Goal: Browse casually

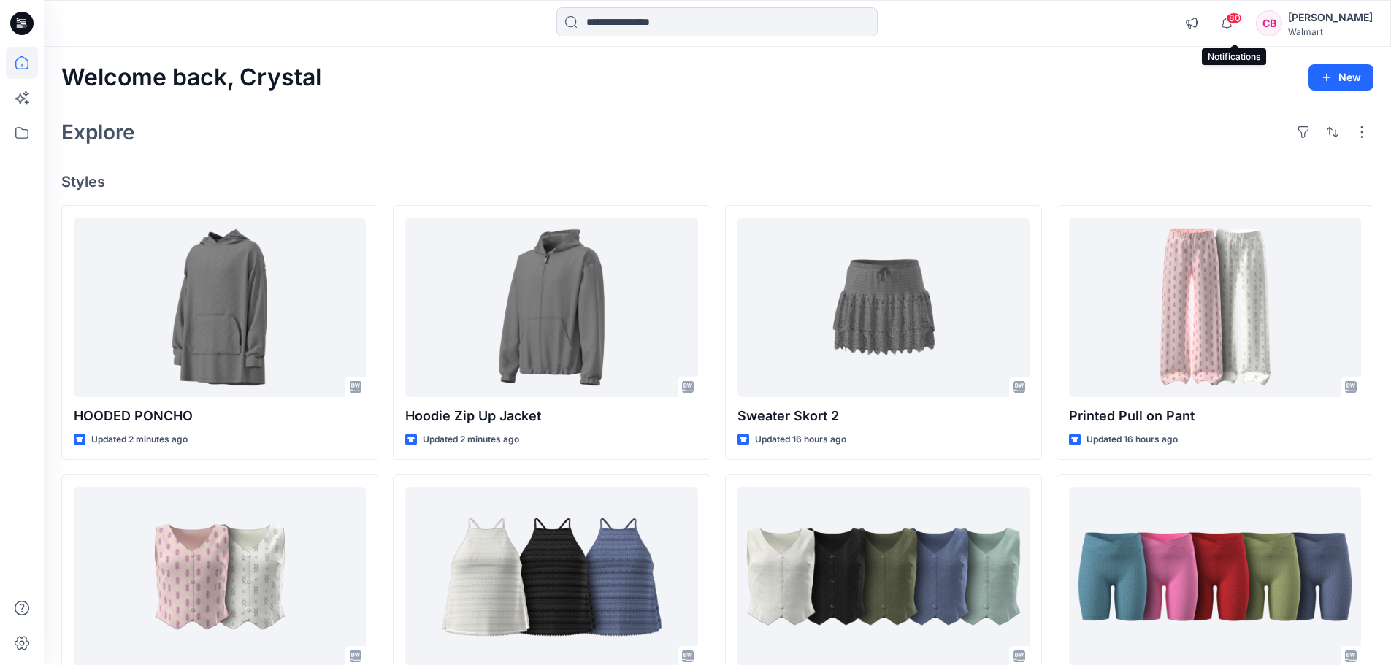
click at [1234, 20] on span "80" at bounding box center [1234, 18] width 16 height 12
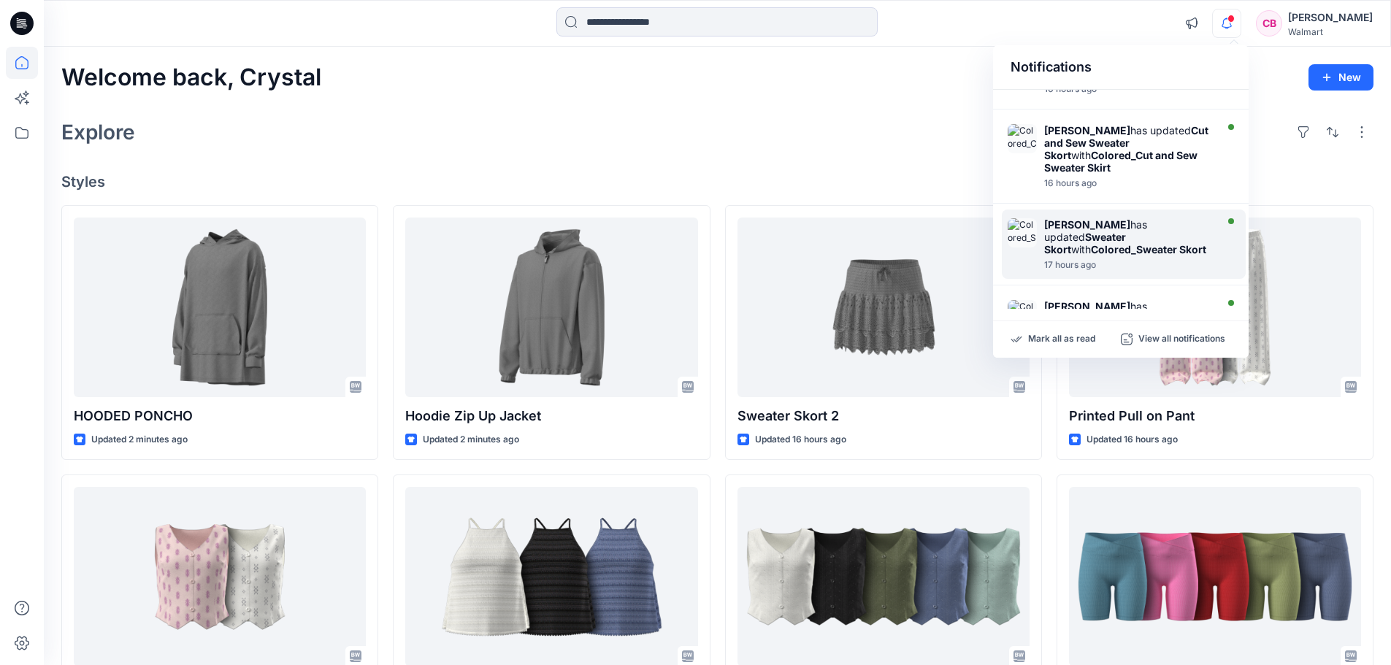
scroll to position [587, 0]
click at [954, 129] on div "Explore" at bounding box center [717, 132] width 1313 height 35
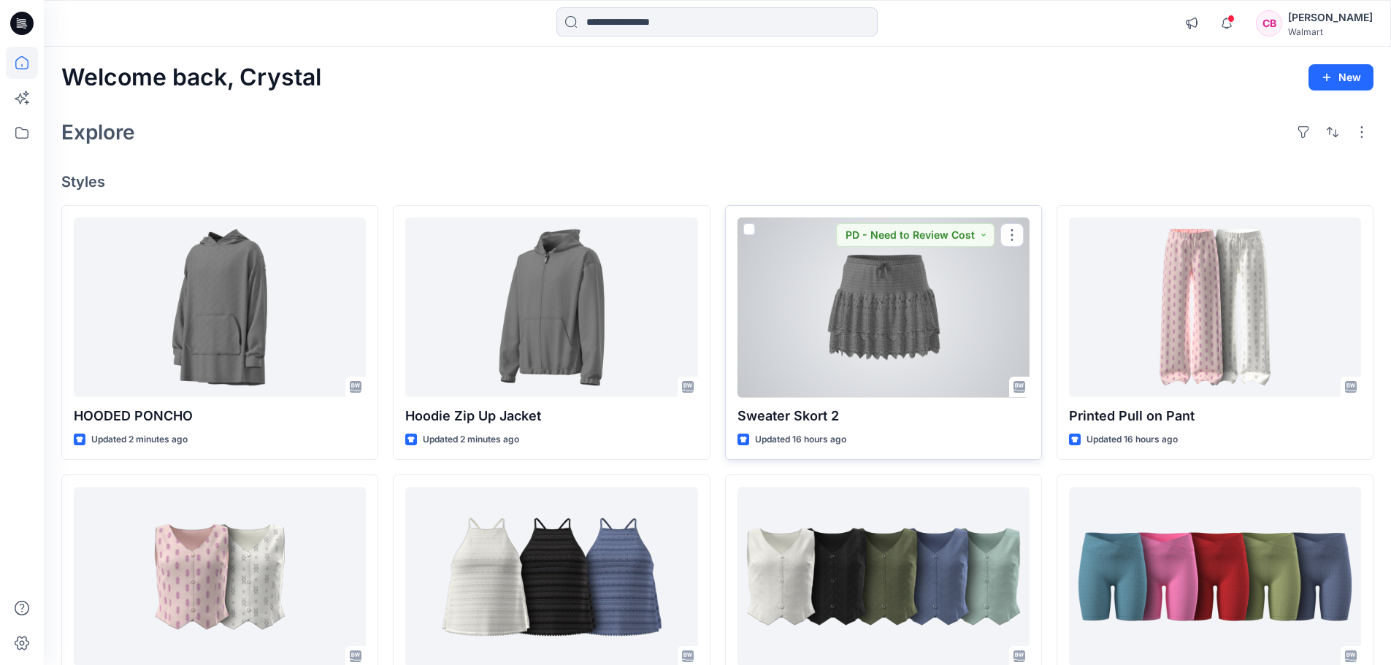
click at [944, 303] on div at bounding box center [884, 308] width 292 height 180
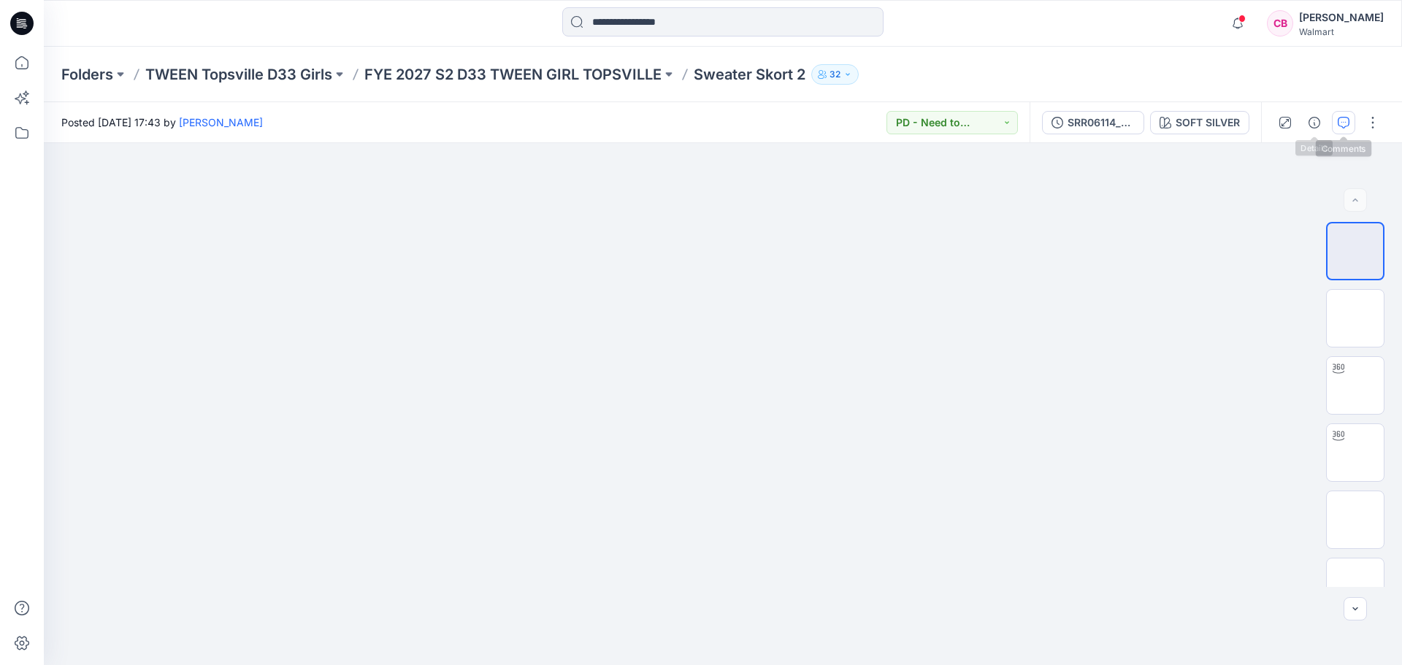
click at [1342, 118] on icon "button" at bounding box center [1344, 123] width 12 height 12
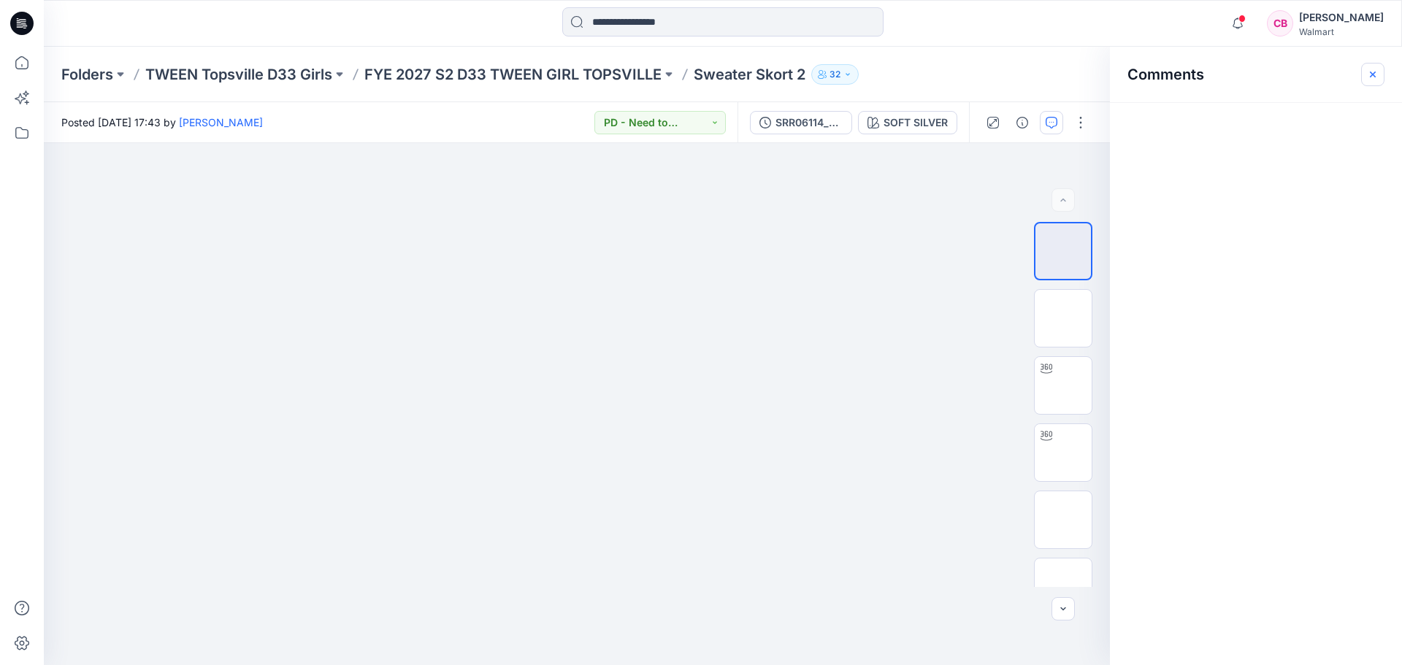
click at [1373, 76] on icon "button" at bounding box center [1373, 75] width 12 height 12
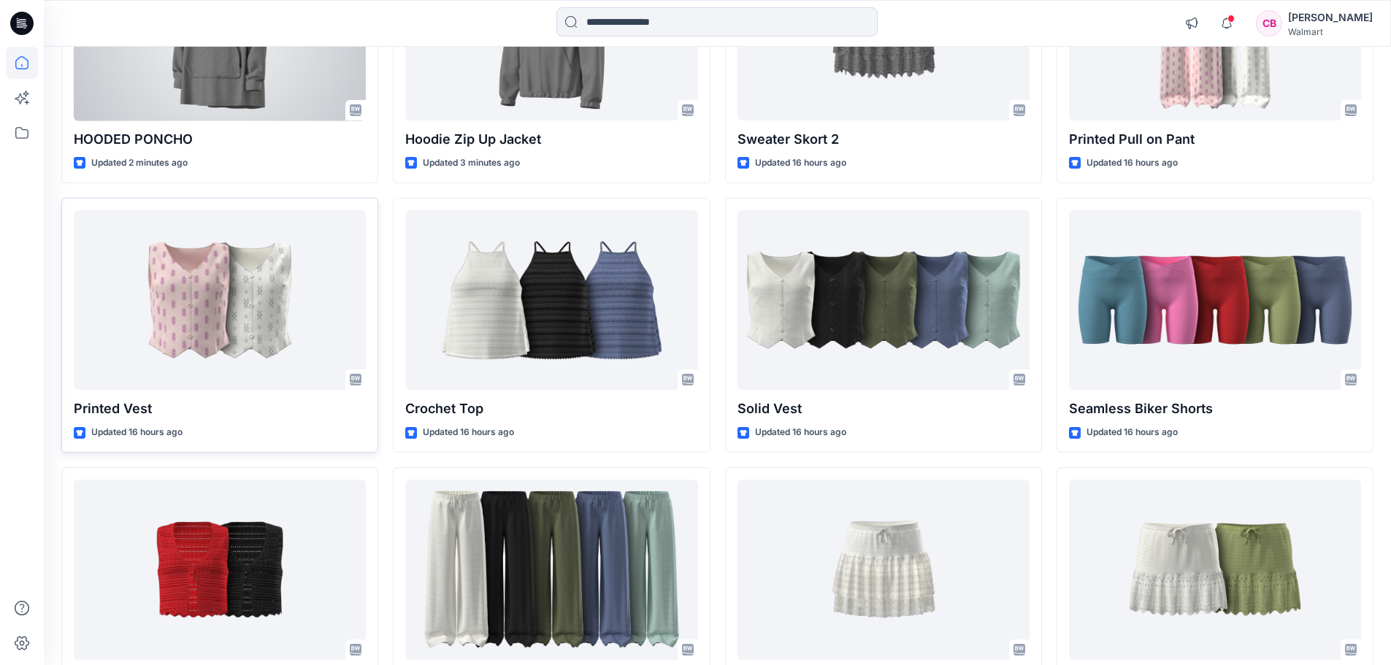
scroll to position [292, 0]
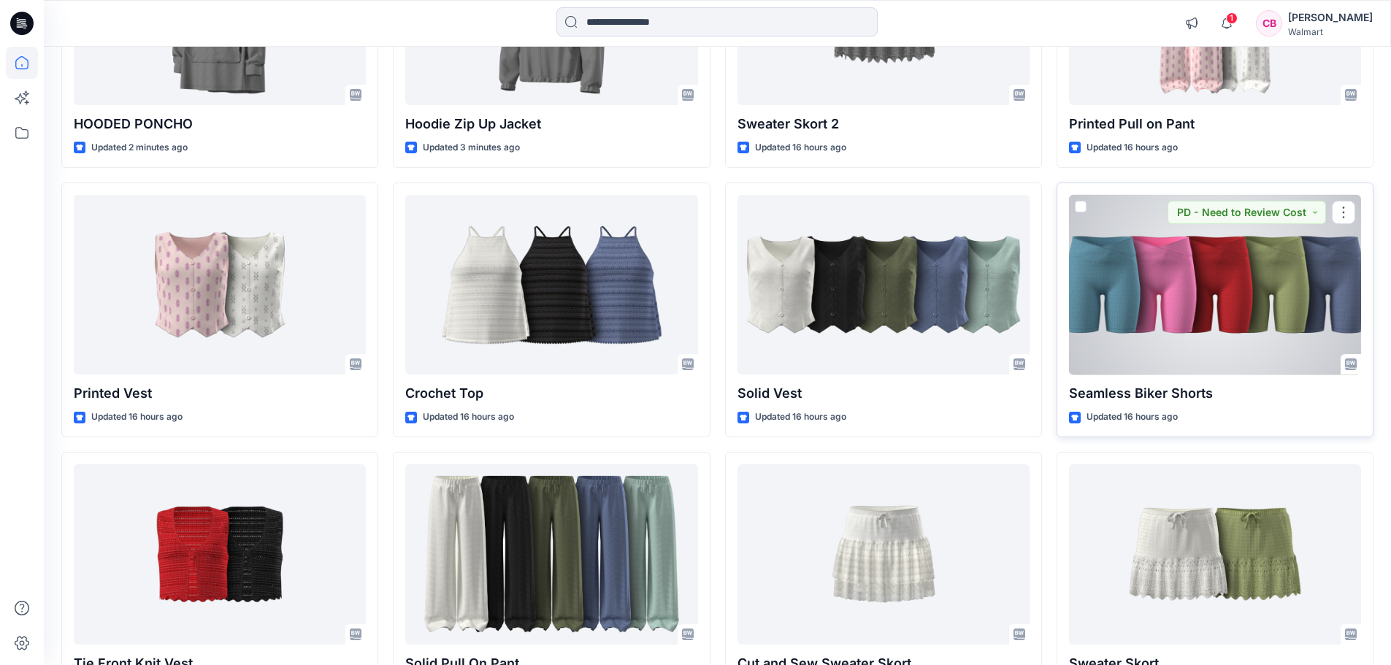
click at [1207, 275] on div at bounding box center [1215, 285] width 292 height 180
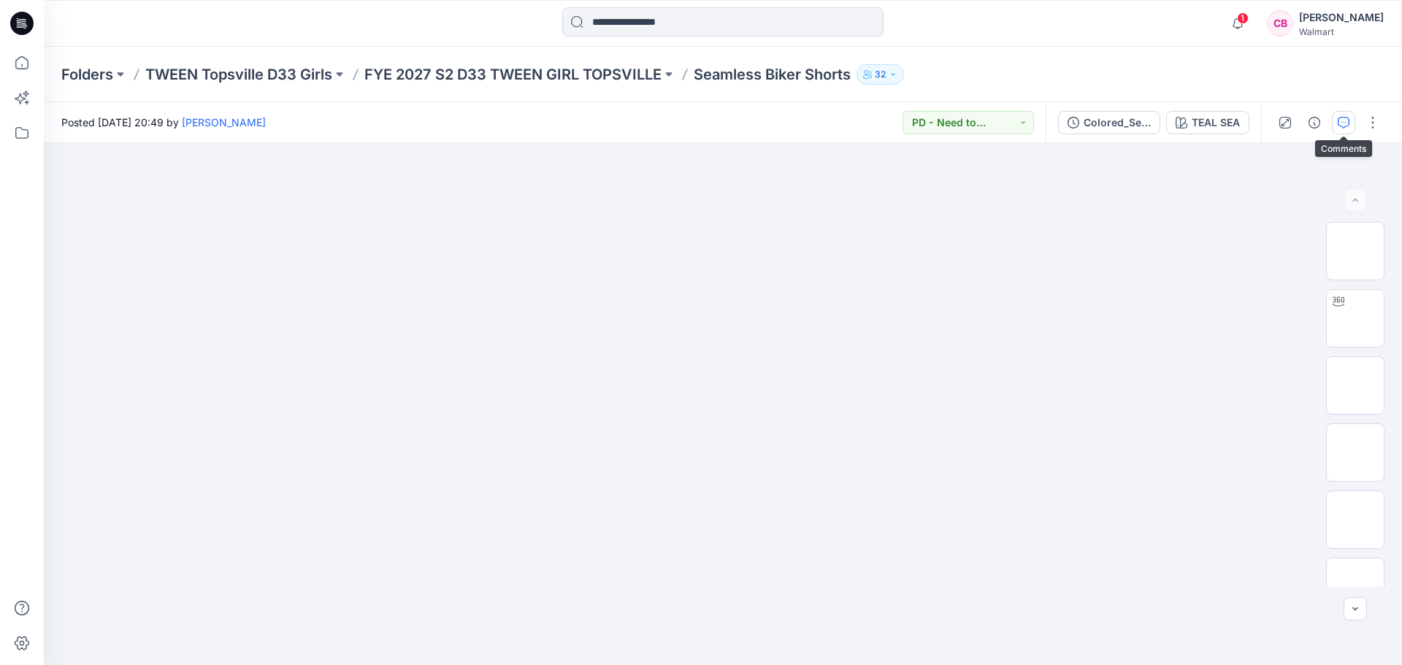
click at [1340, 123] on icon "button" at bounding box center [1344, 123] width 12 height 12
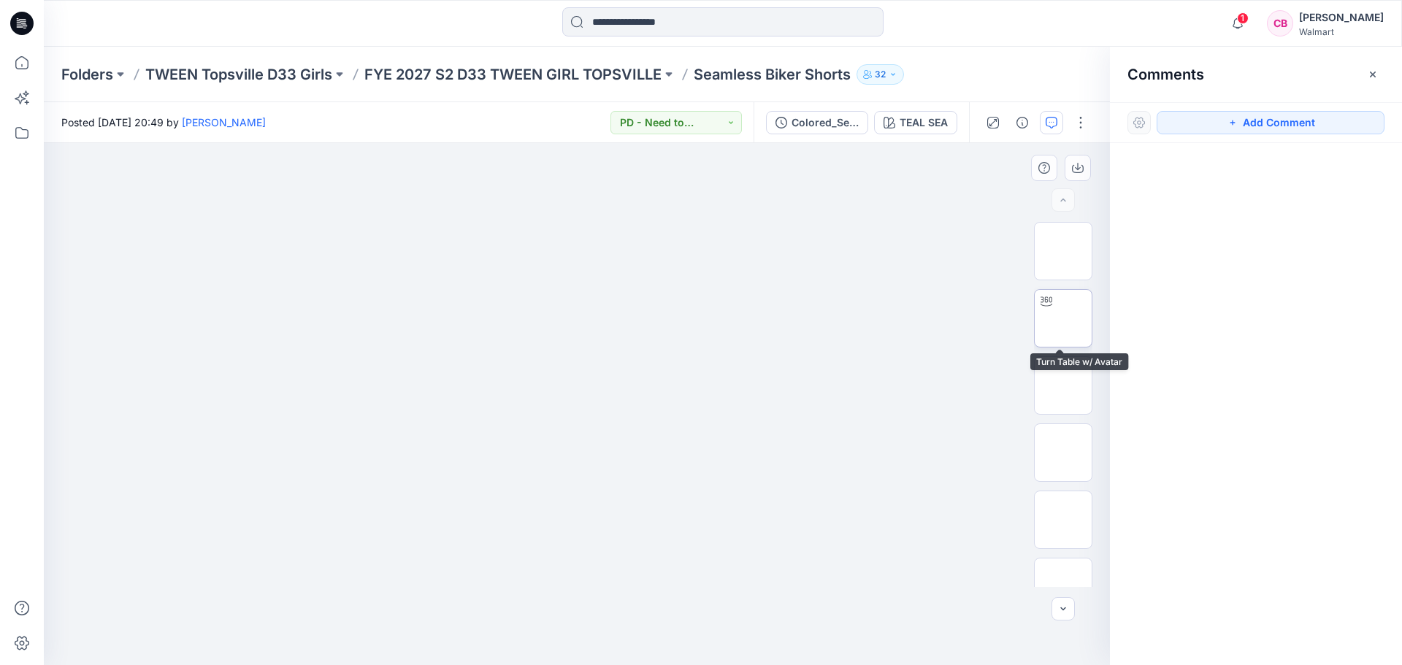
click at [1063, 318] on img at bounding box center [1063, 318] width 0 height 0
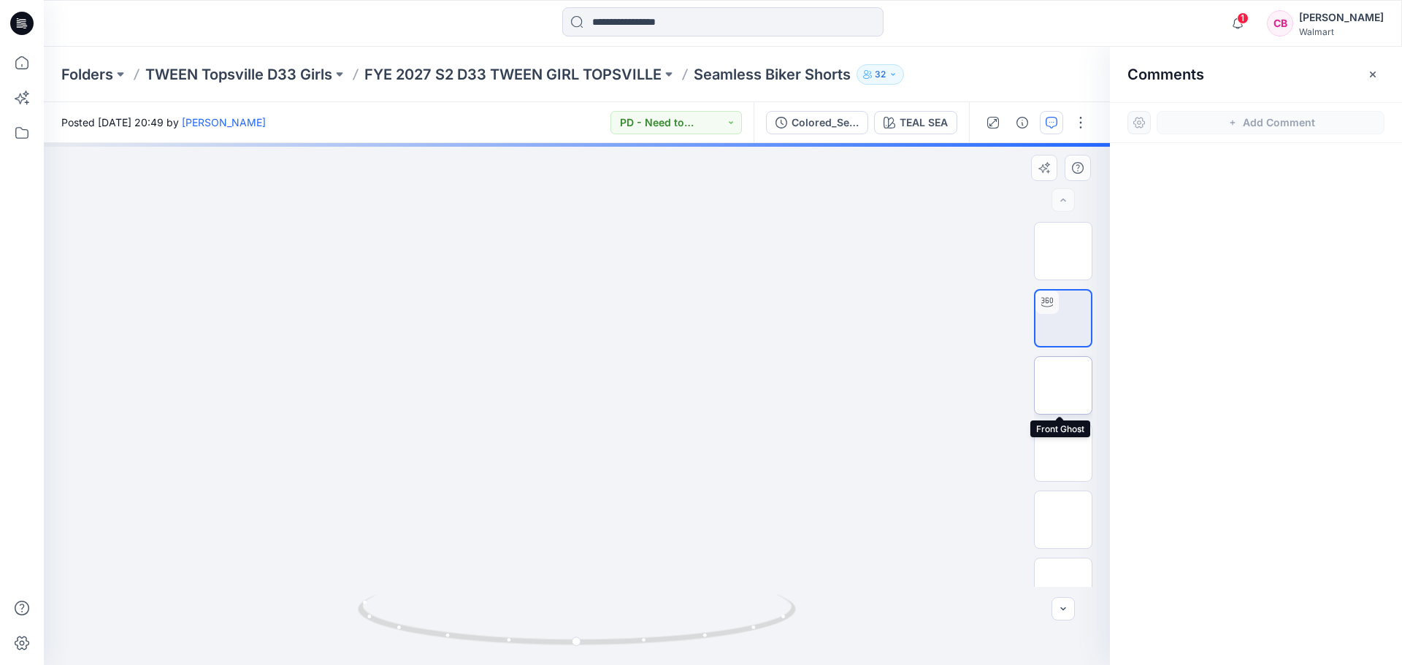
click at [1063, 386] on img at bounding box center [1063, 386] width 0 height 0
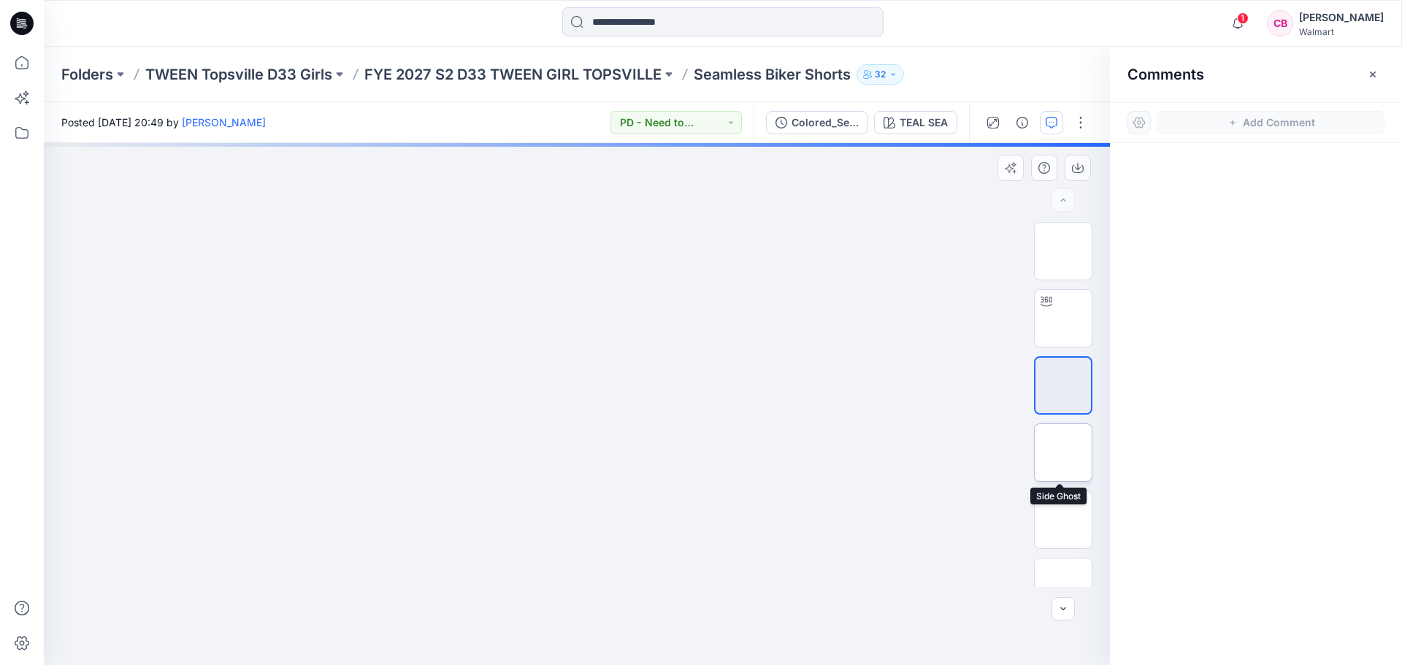
click at [1063, 453] on img at bounding box center [1063, 453] width 0 height 0
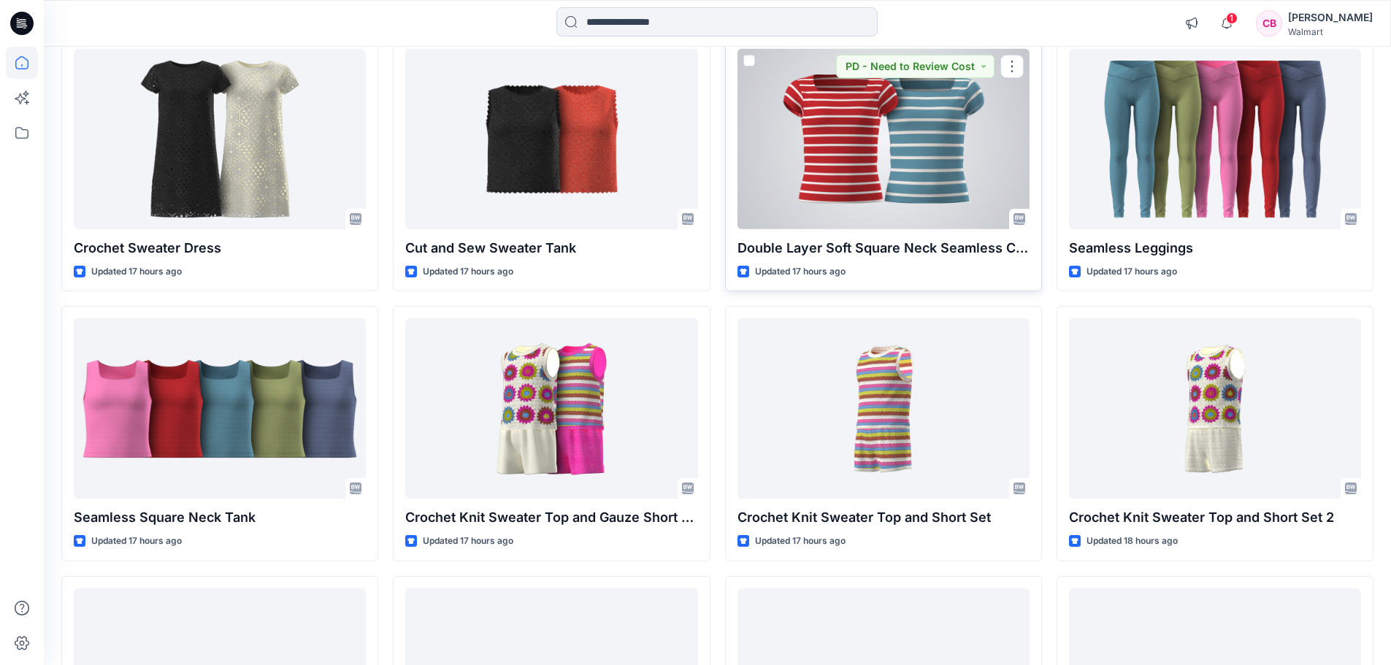
scroll to position [1061, 0]
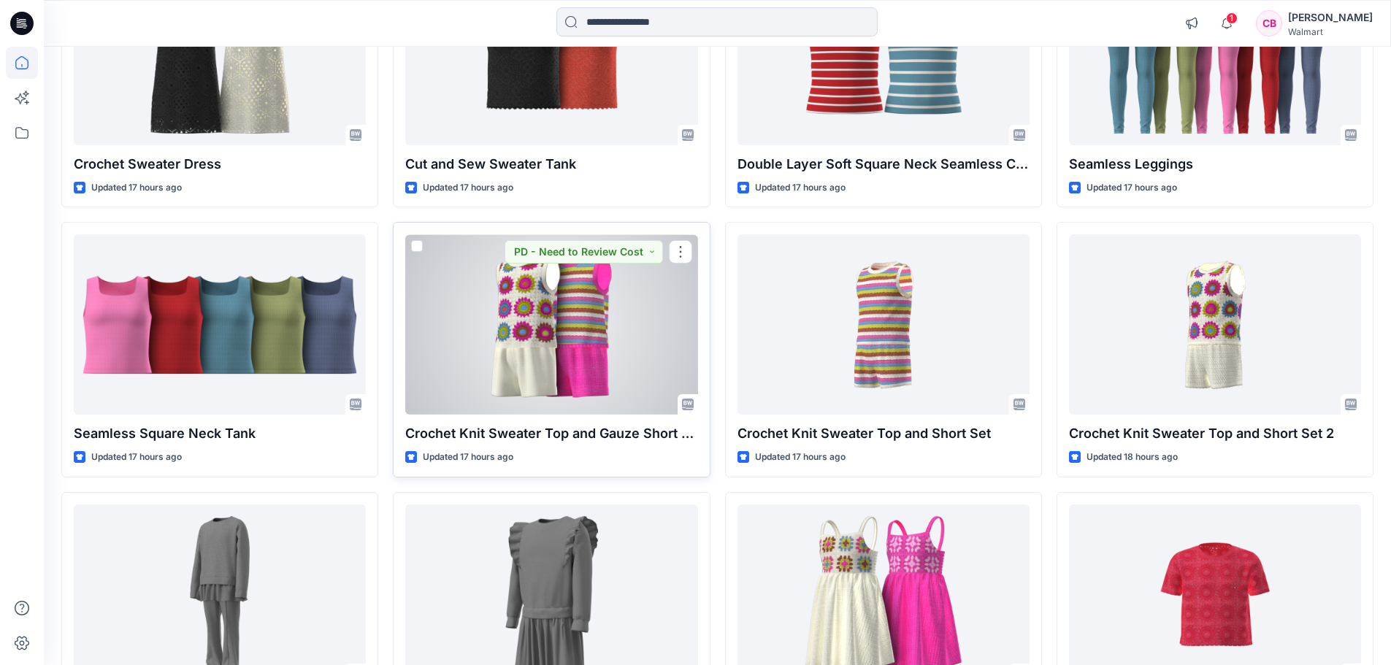
click at [590, 354] on div at bounding box center [551, 324] width 292 height 180
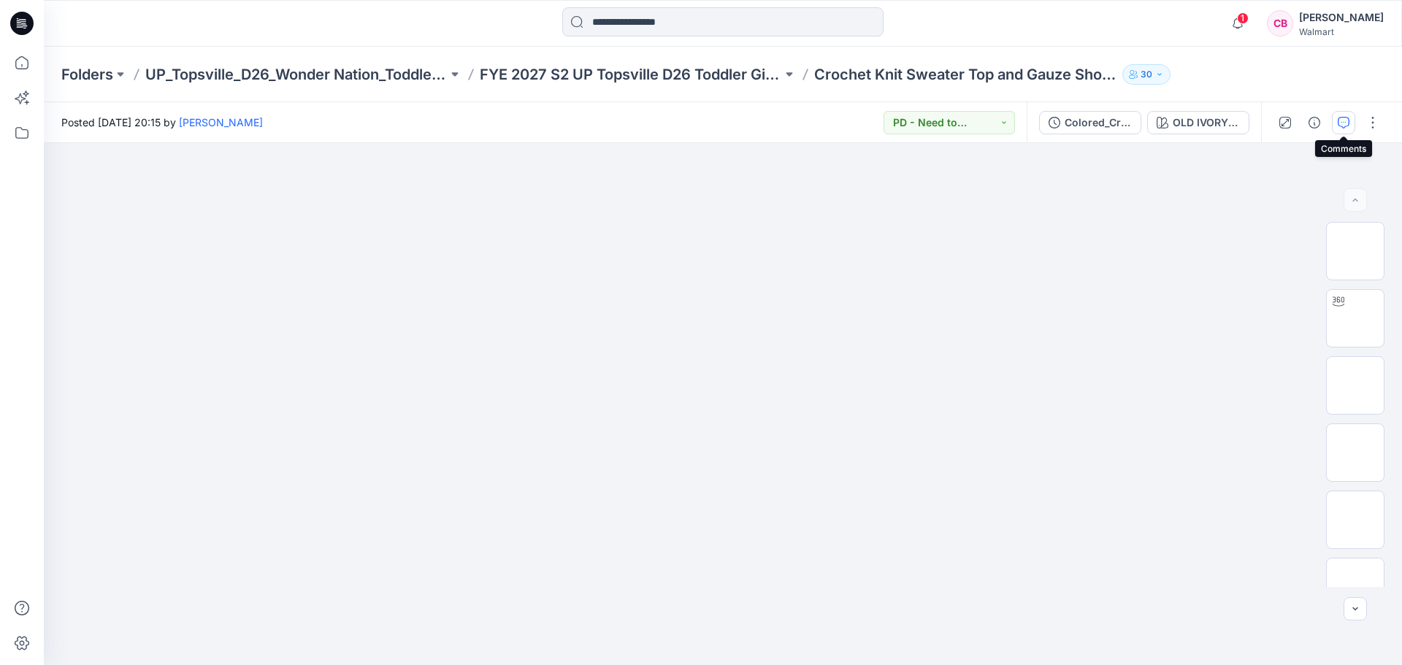
click at [1342, 123] on icon "button" at bounding box center [1344, 123] width 12 height 12
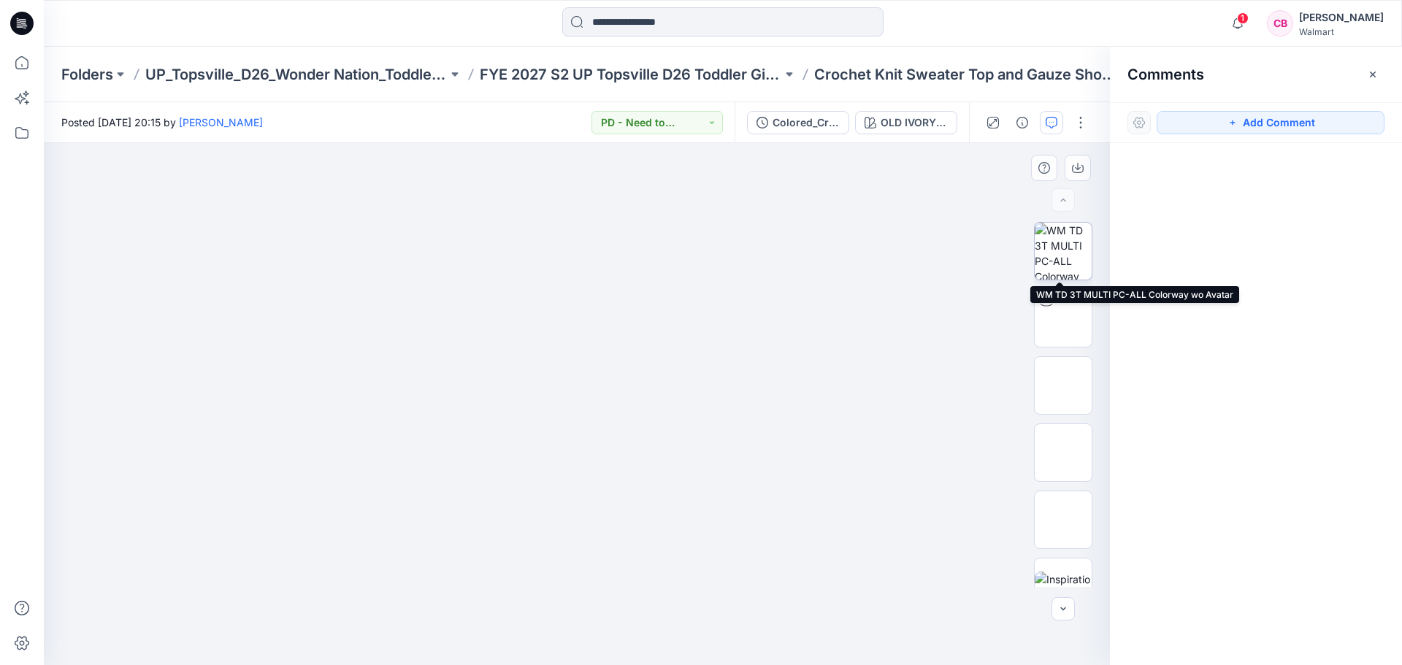
click at [1066, 256] on img at bounding box center [1063, 251] width 57 height 57
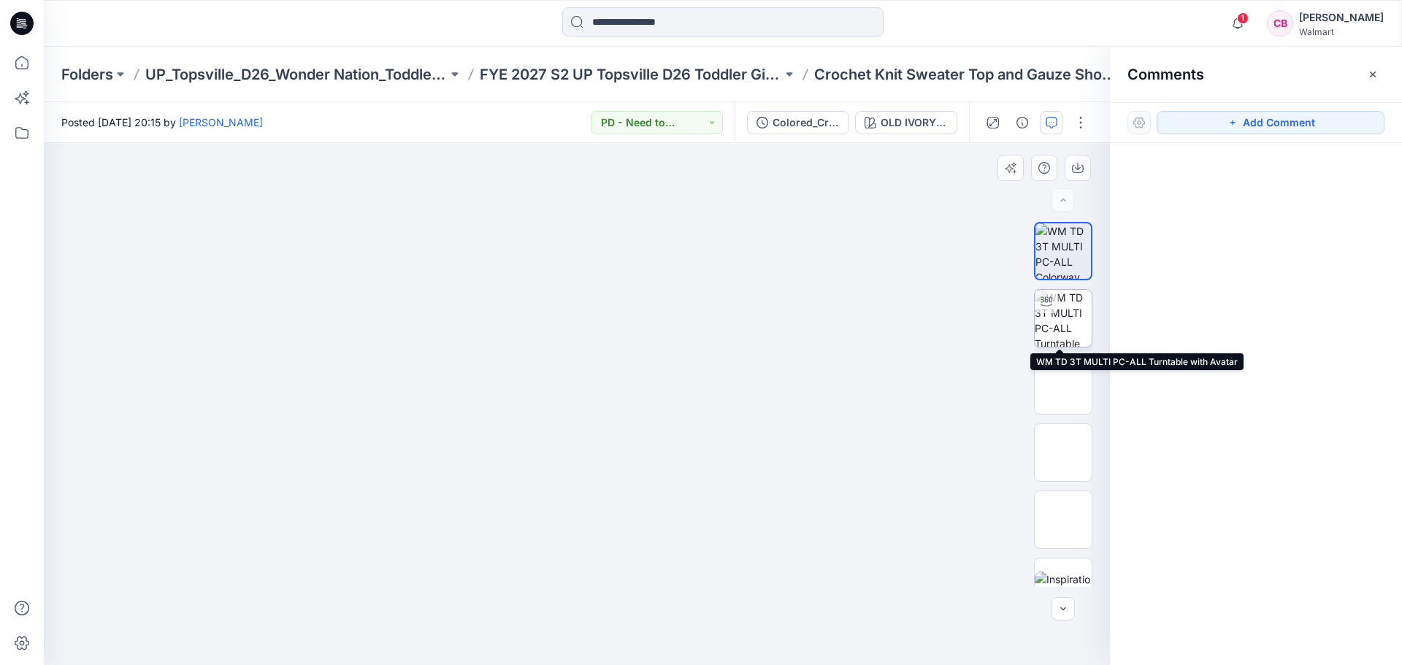
click at [1069, 317] on img at bounding box center [1063, 318] width 57 height 57
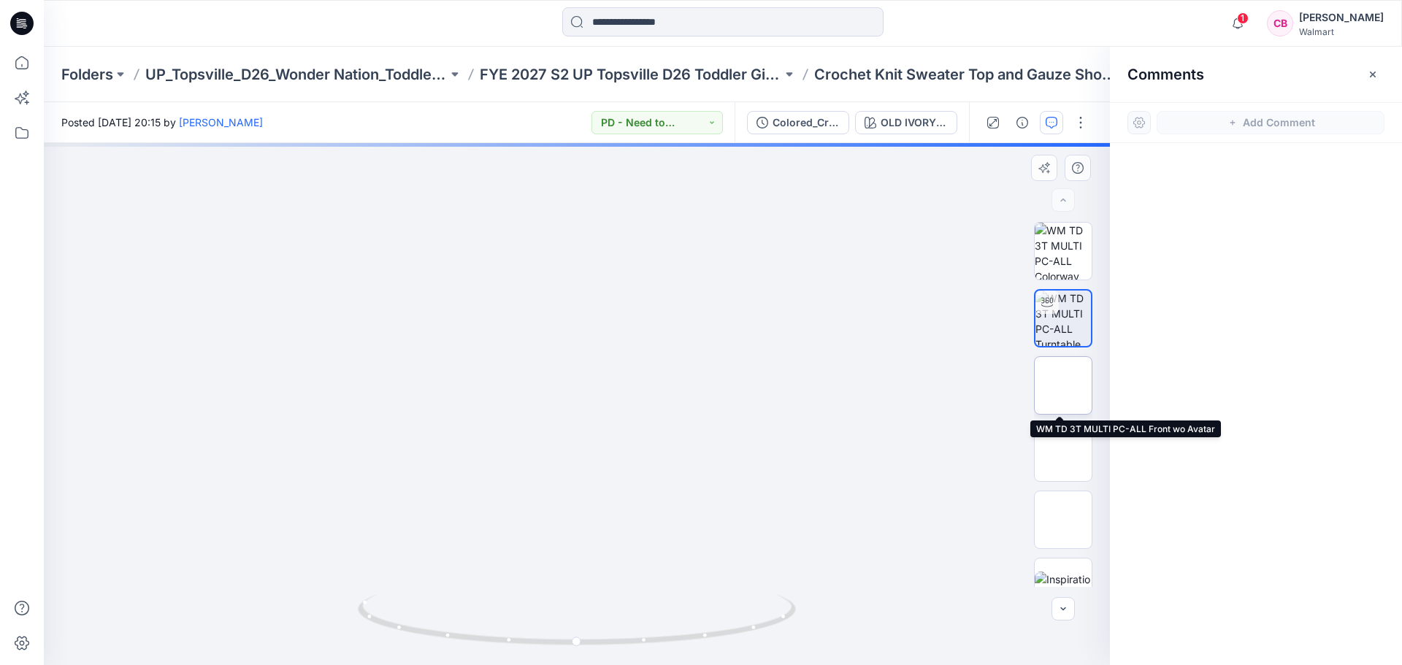
click at [1063, 386] on img at bounding box center [1063, 386] width 0 height 0
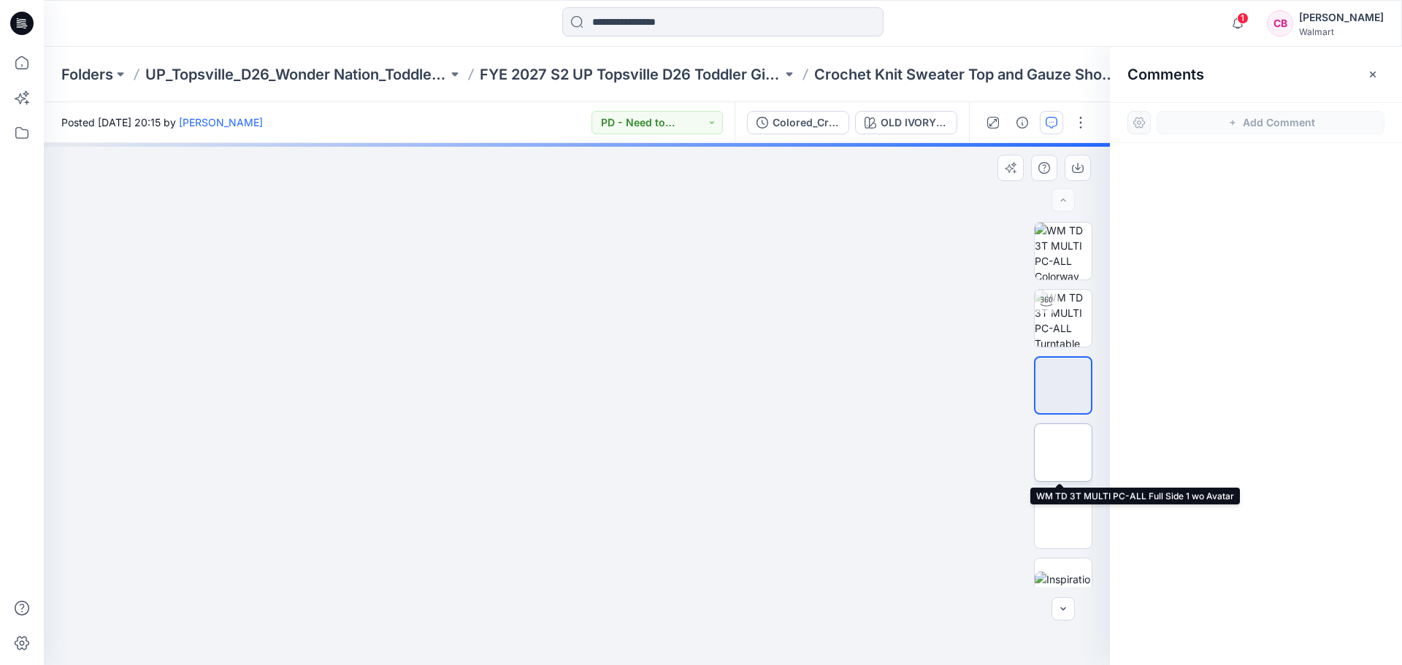
click at [1063, 453] on img at bounding box center [1063, 453] width 0 height 0
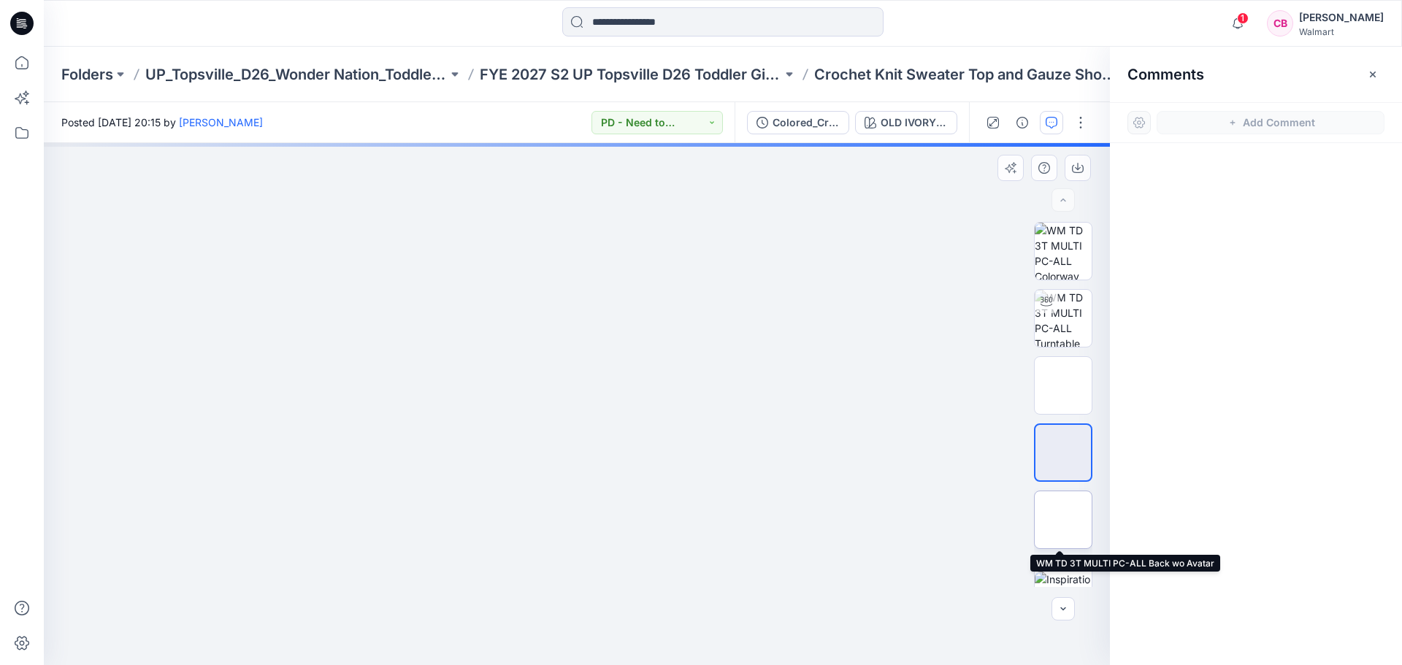
click at [1063, 520] on img at bounding box center [1063, 520] width 0 height 0
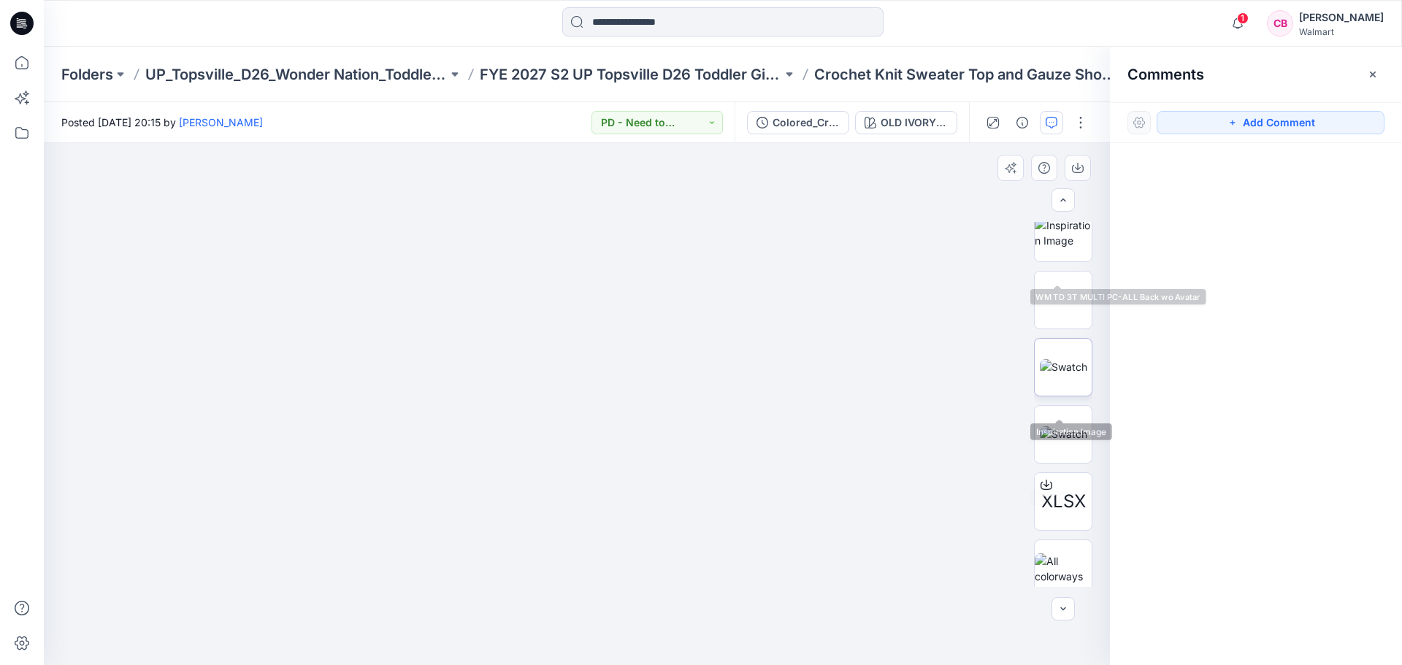
scroll to position [365, 0]
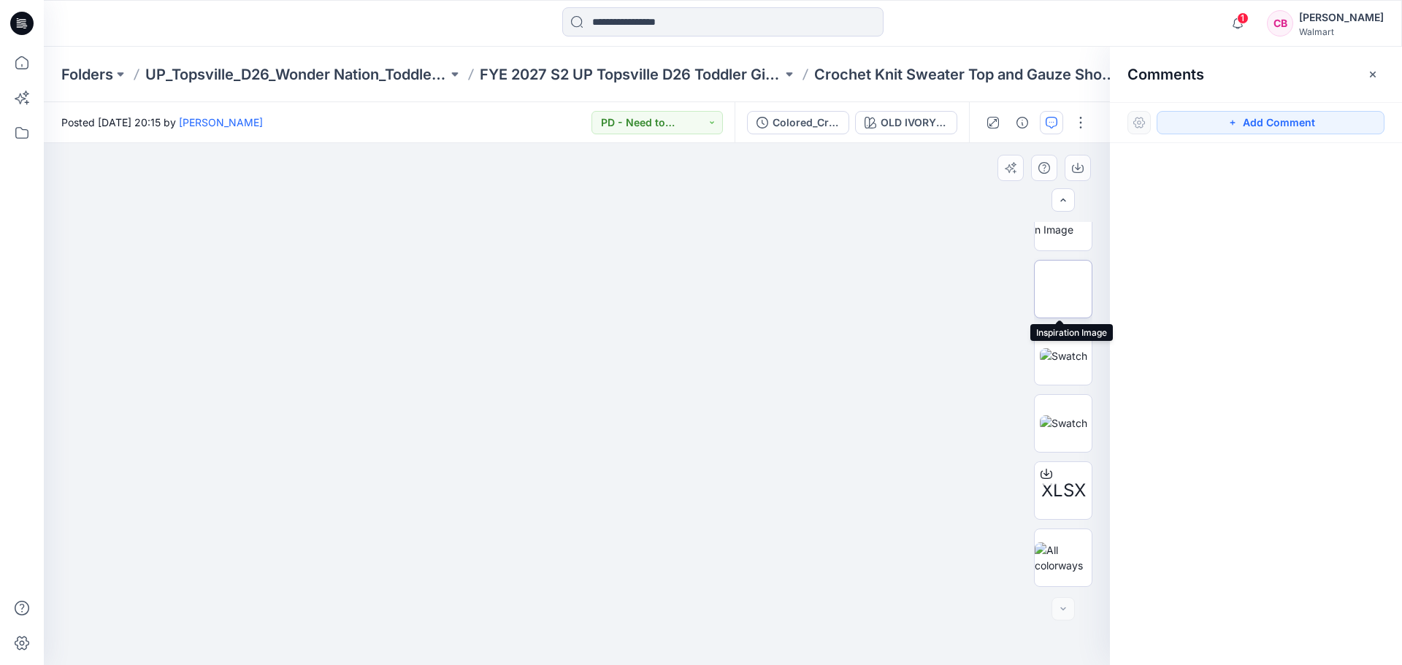
click at [1063, 289] on img at bounding box center [1063, 289] width 0 height 0
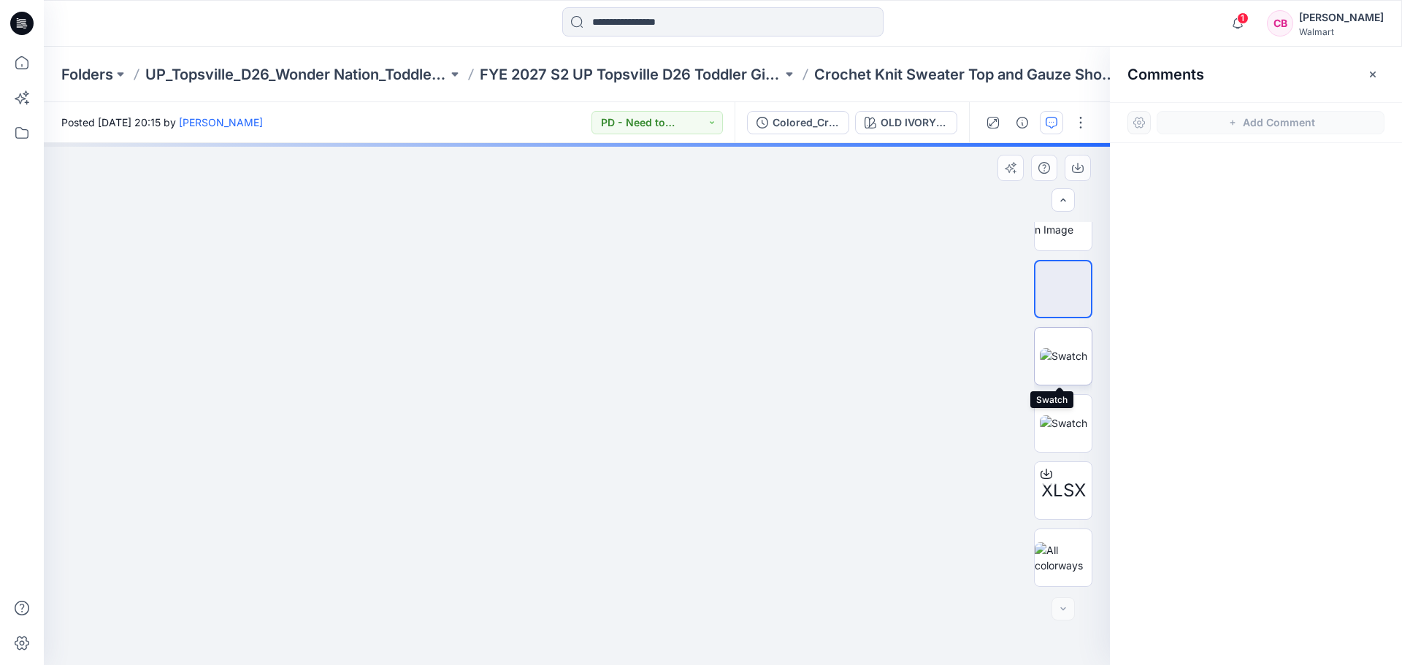
click at [1058, 351] on img at bounding box center [1063, 355] width 47 height 15
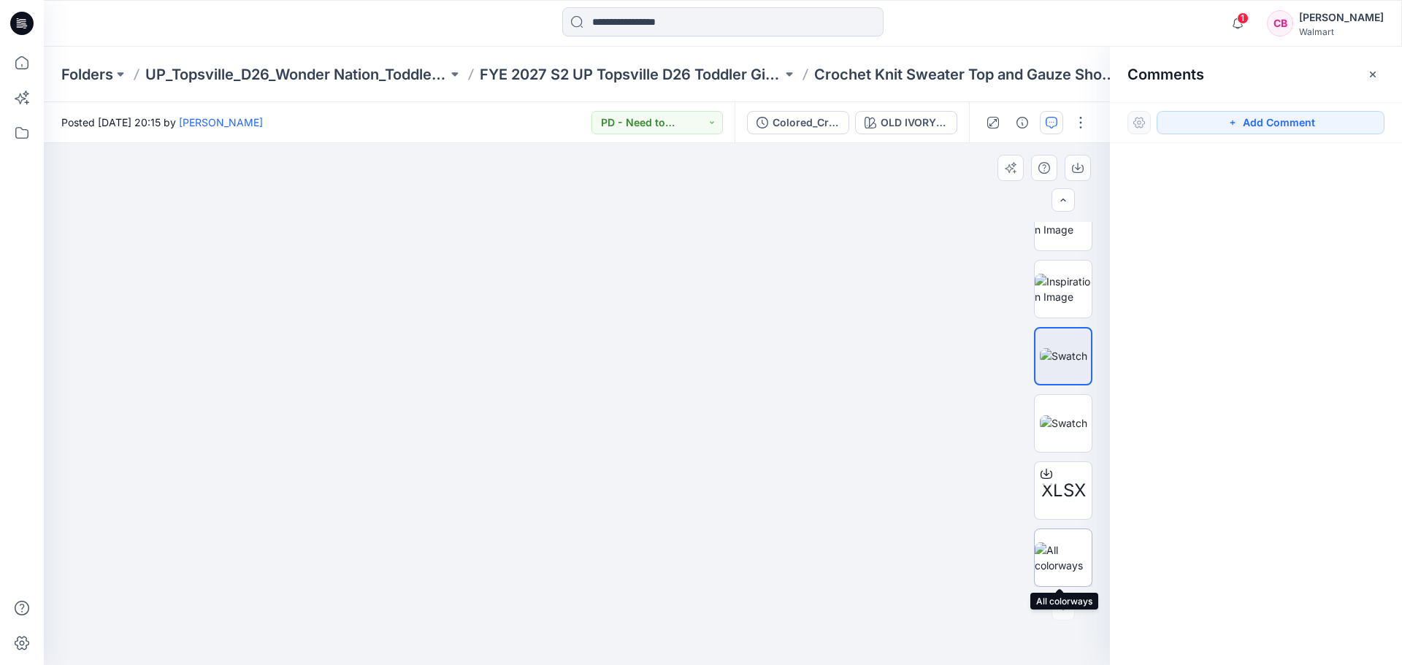
click at [1063, 557] on img at bounding box center [1063, 558] width 57 height 31
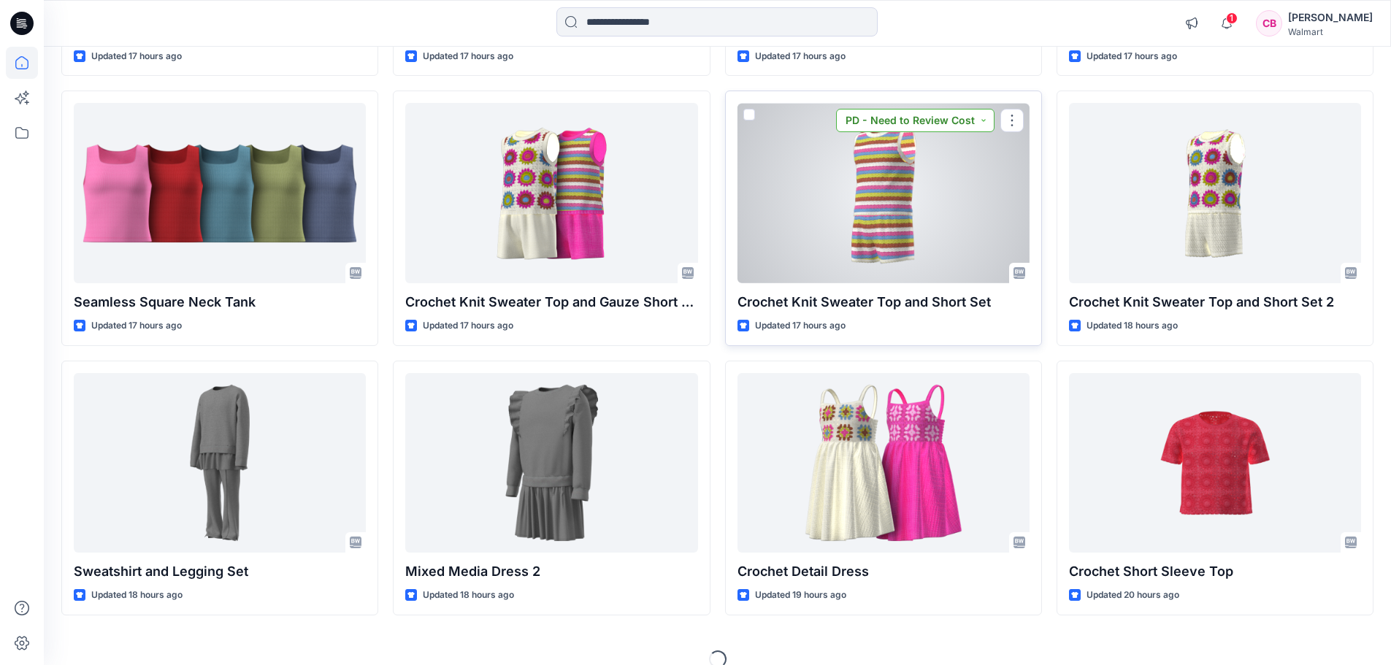
scroll to position [1207, 0]
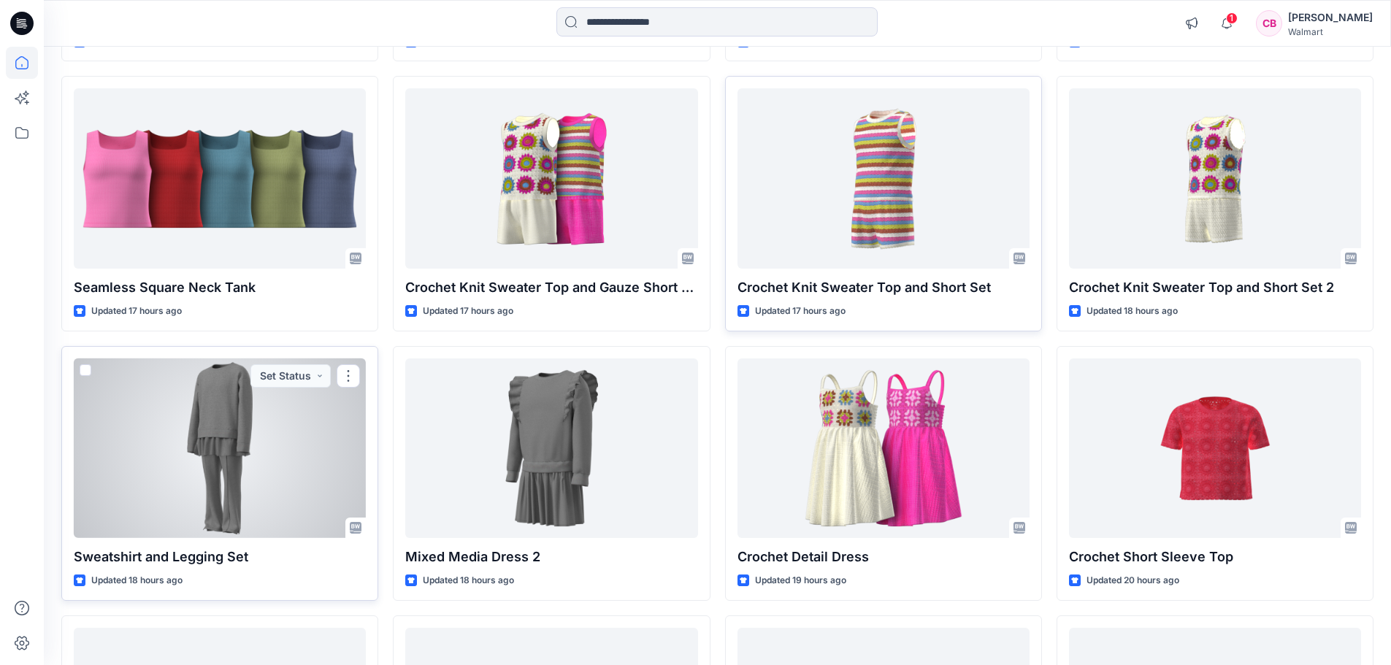
click at [242, 446] on div at bounding box center [220, 449] width 292 height 180
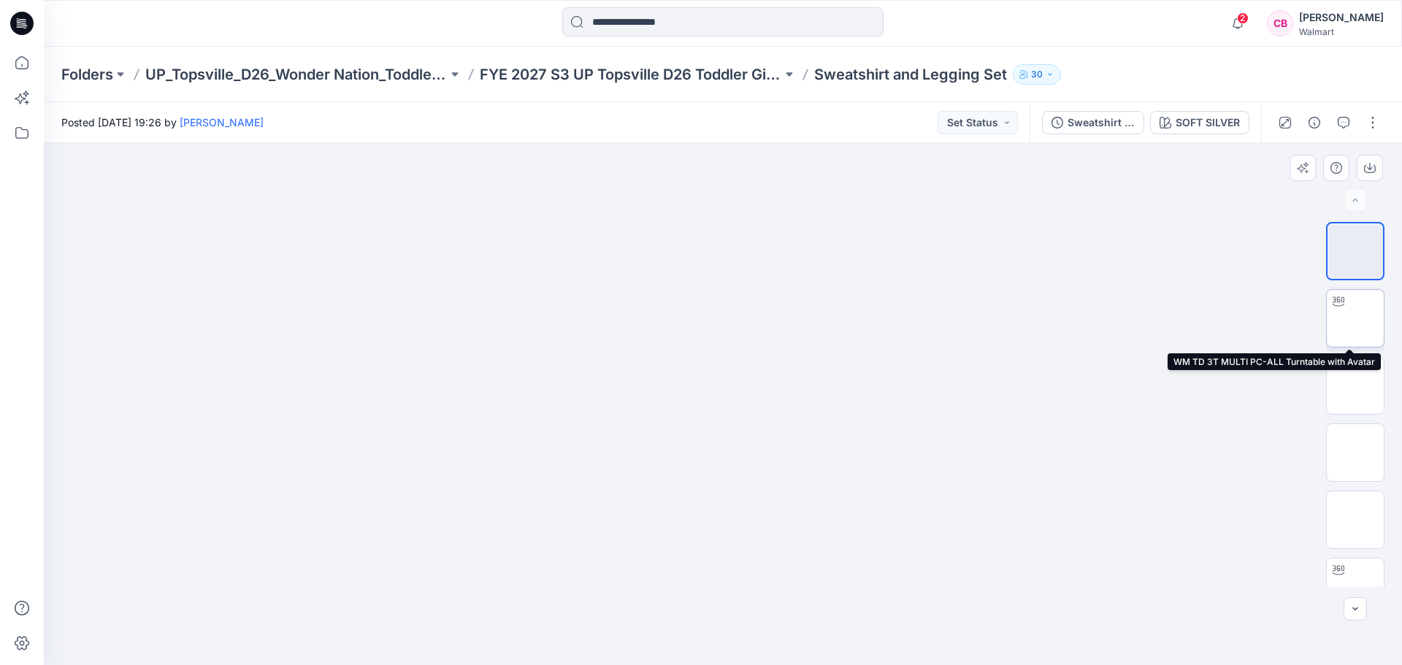
click at [1356, 318] on img at bounding box center [1356, 318] width 0 height 0
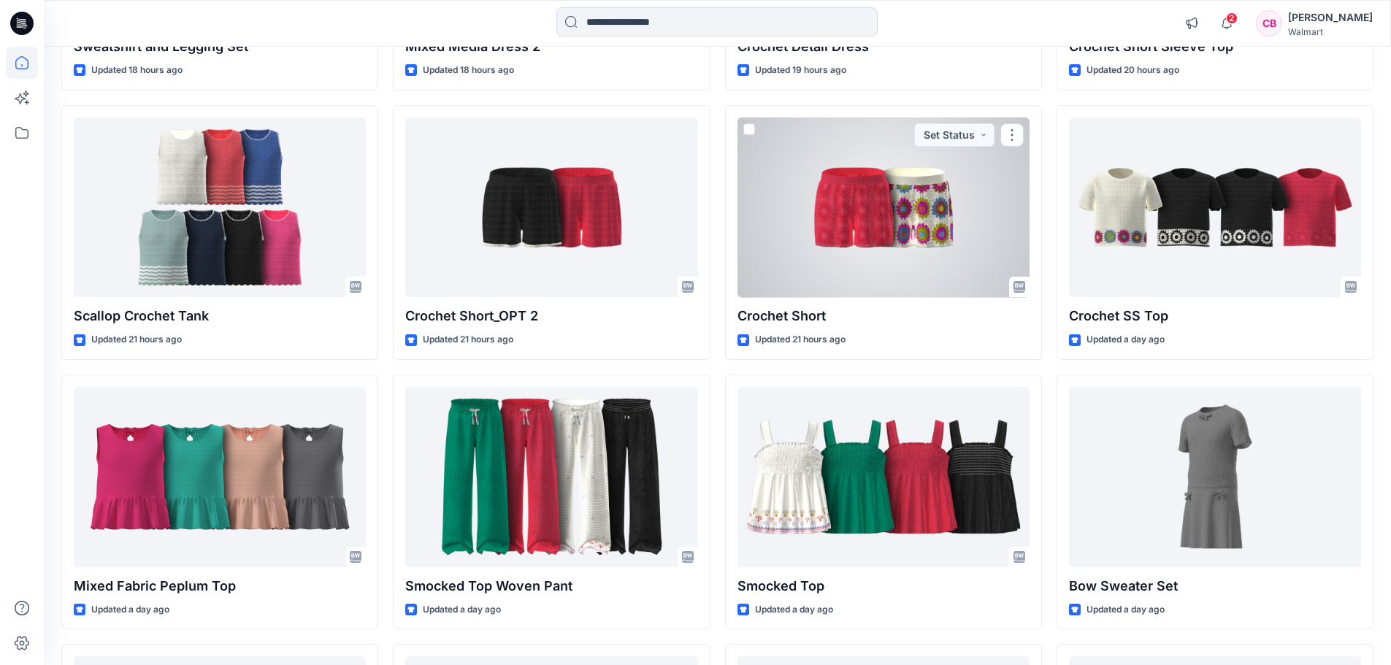
scroll to position [1719, 0]
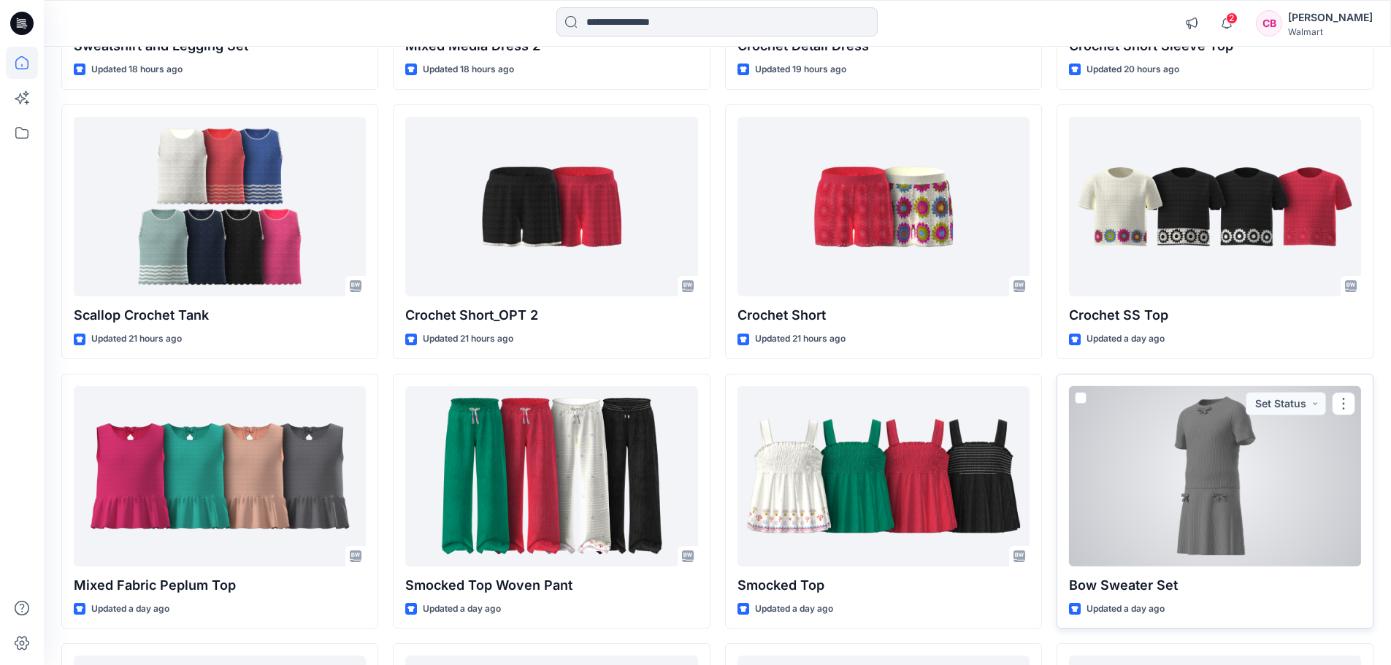
click at [1249, 457] on div at bounding box center [1215, 476] width 292 height 180
